Goal: Check status

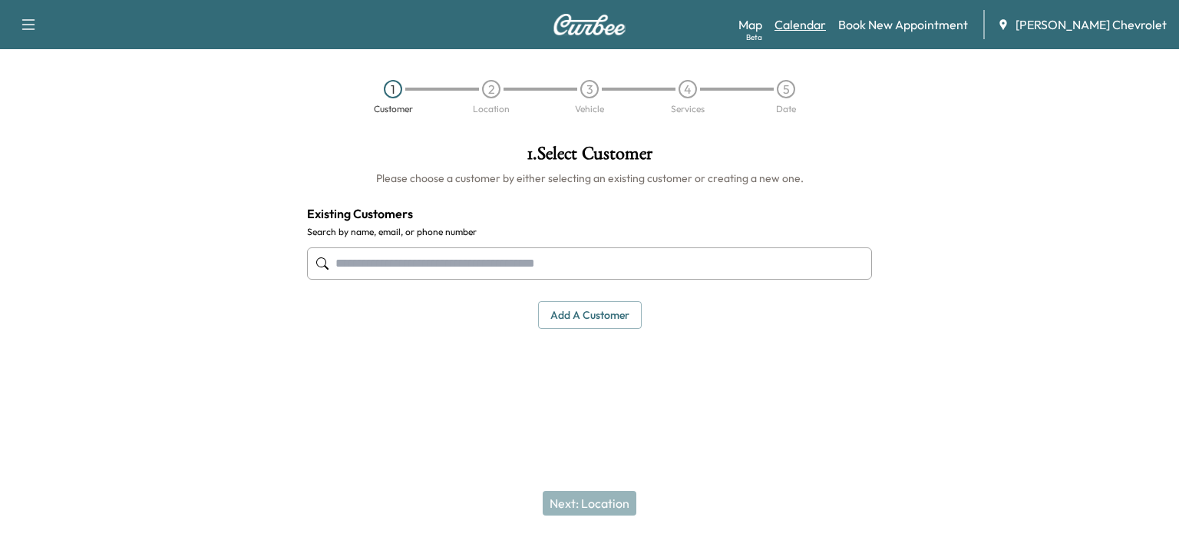
click at [819, 30] on link "Calendar" at bounding box center [800, 24] width 51 height 18
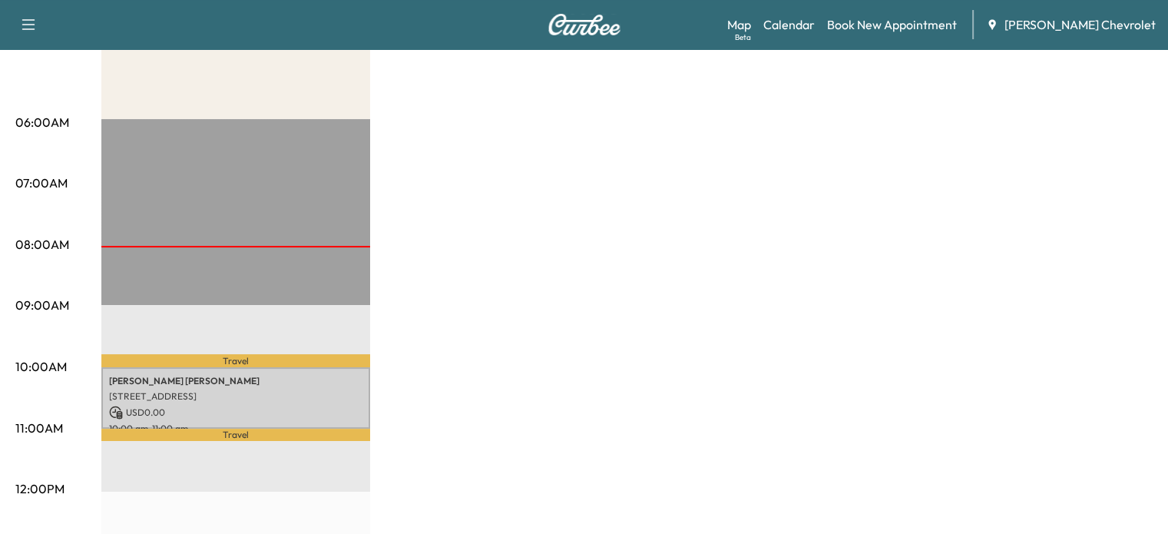
scroll to position [292, 0]
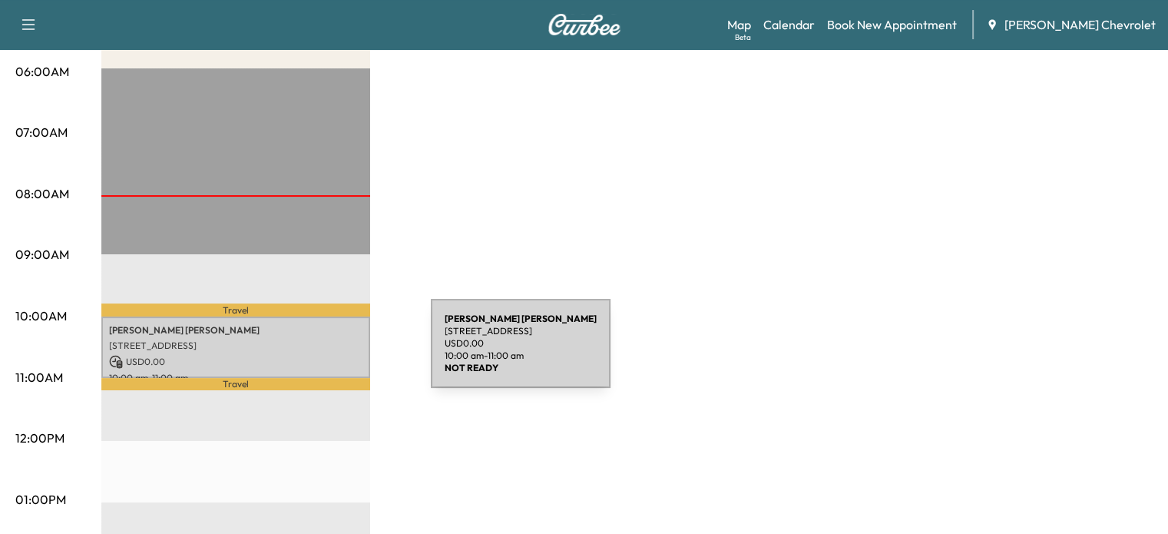
click at [316, 355] on p "USD 0.00" at bounding box center [235, 362] width 253 height 14
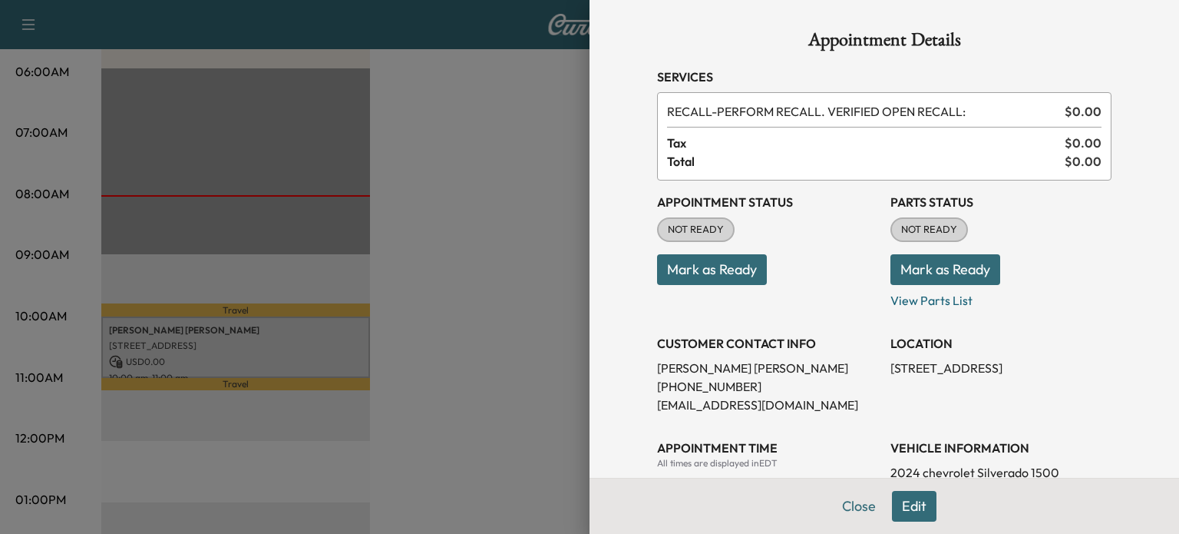
click at [727, 279] on button "Mark as Ready" at bounding box center [712, 269] width 110 height 31
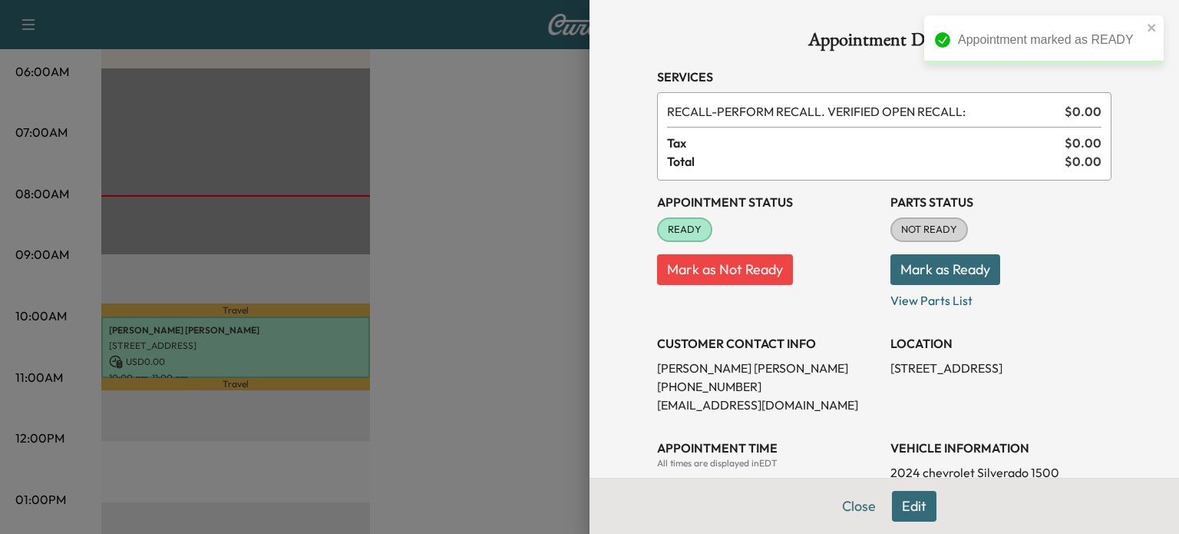
click at [959, 269] on button "Mark as Ready" at bounding box center [946, 269] width 110 height 31
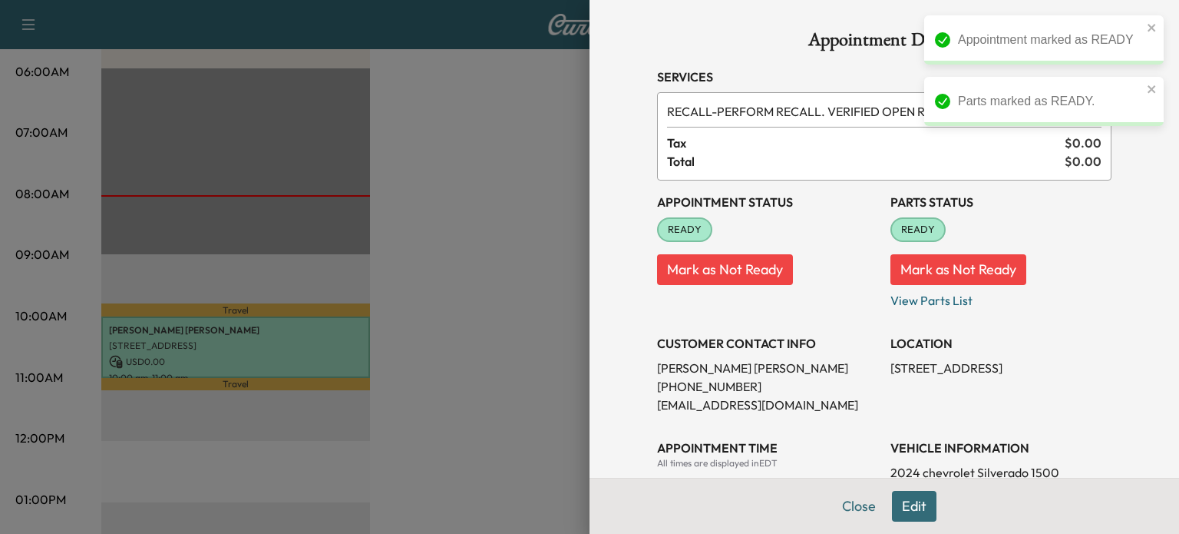
click at [384, 426] on div at bounding box center [589, 267] width 1179 height 534
